Goal: Check status: Check status

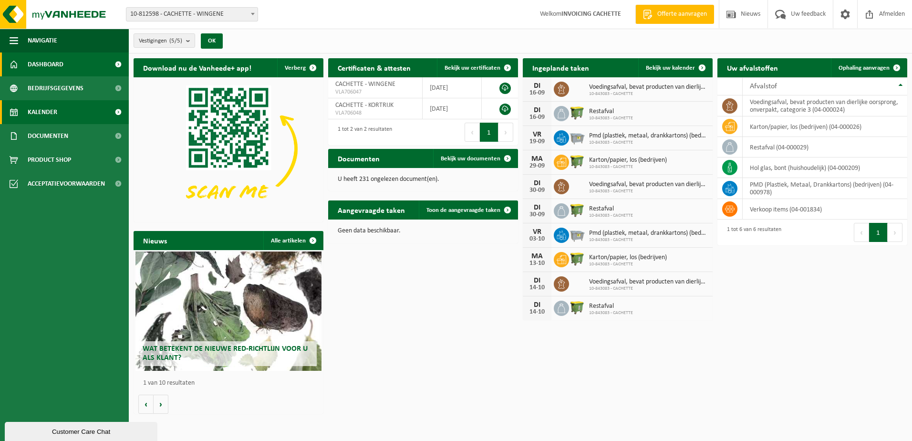
click at [50, 112] on span "Kalender" at bounding box center [43, 112] width 30 height 24
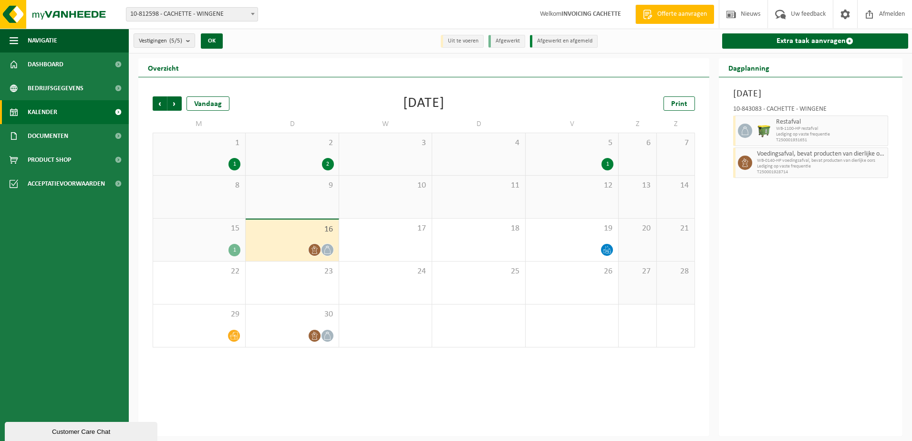
click at [298, 160] on div "2" at bounding box center [292, 164] width 83 height 12
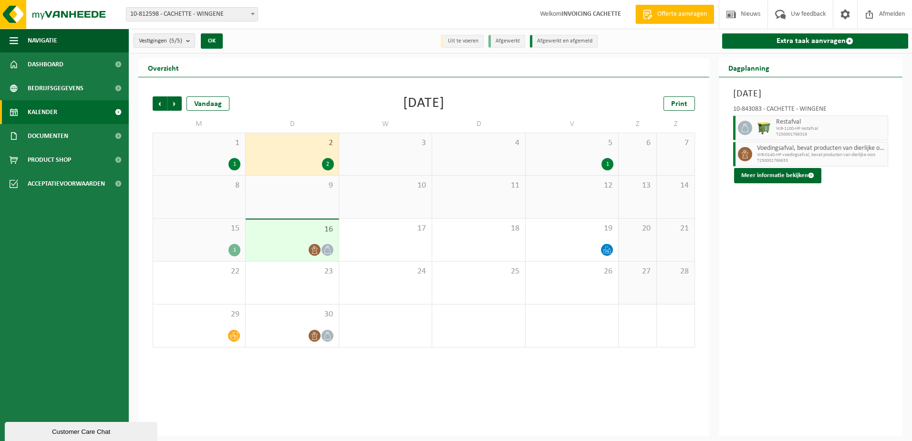
click at [581, 155] on div "5 1" at bounding box center [572, 154] width 93 height 42
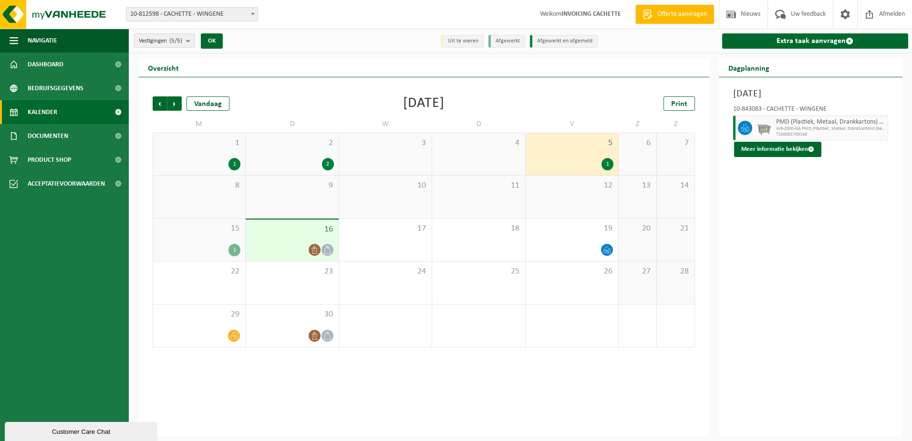
click at [220, 155] on div "1 1" at bounding box center [199, 154] width 92 height 42
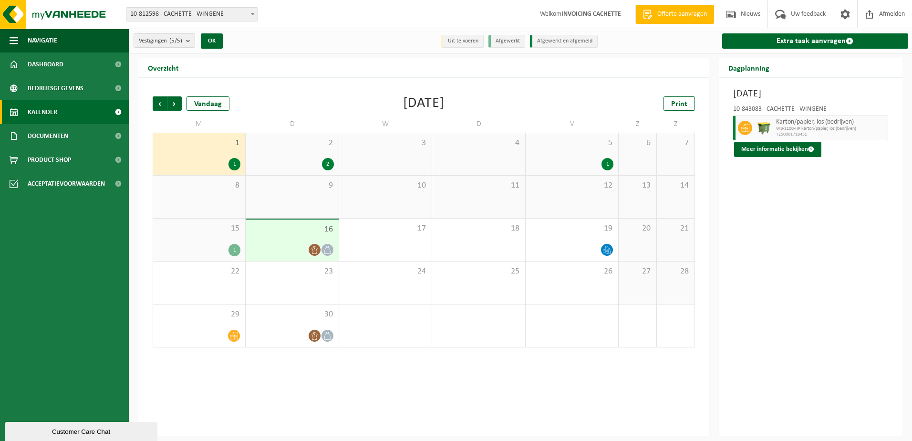
click at [217, 244] on div "1" at bounding box center [199, 250] width 83 height 12
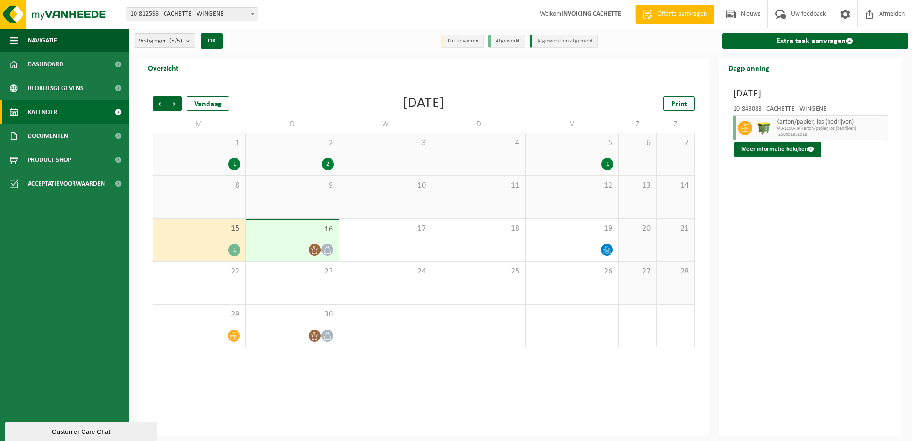
click at [215, 162] on div "1" at bounding box center [199, 164] width 83 height 12
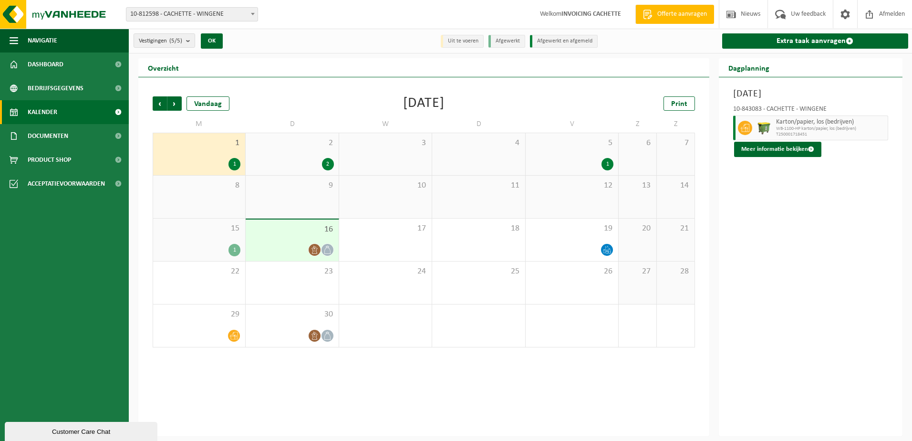
click at [219, 251] on div "1" at bounding box center [199, 250] width 83 height 12
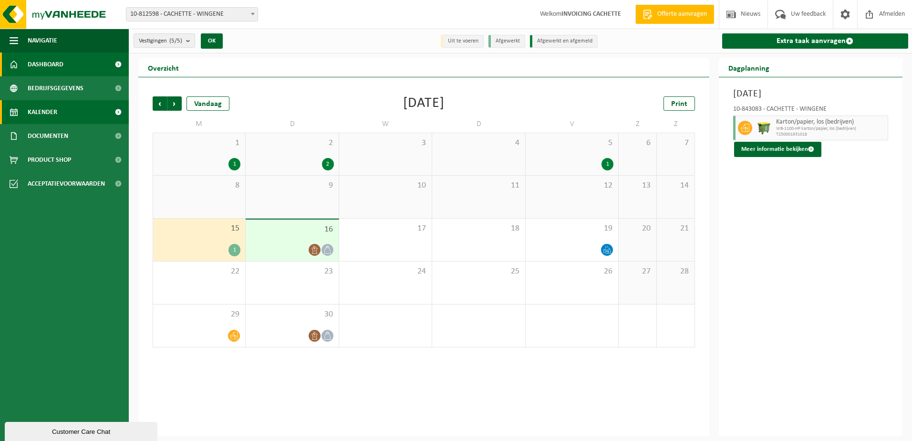
click at [36, 61] on span "Dashboard" at bounding box center [46, 64] width 36 height 24
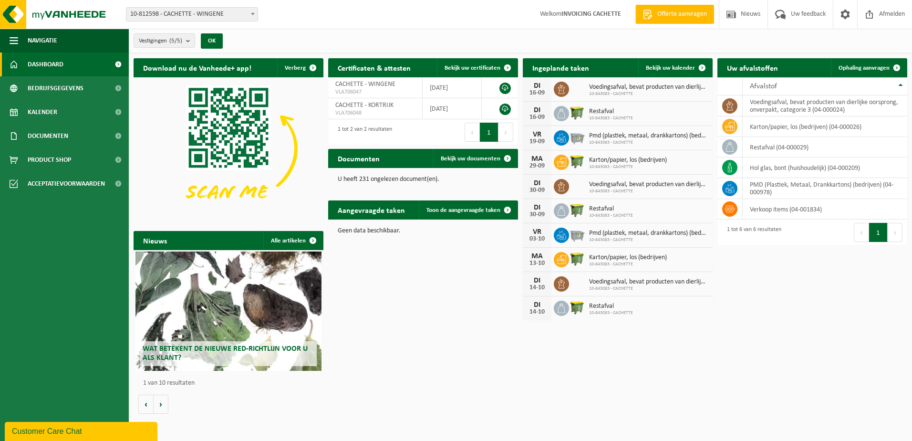
click at [340, 21] on div "Vestiging: 10-812598 - CACHETTE - WINGENE 10-843083 - CACHETTE - WINGENE 10-844…" at bounding box center [456, 14] width 912 height 29
